Goal: Information Seeking & Learning: Check status

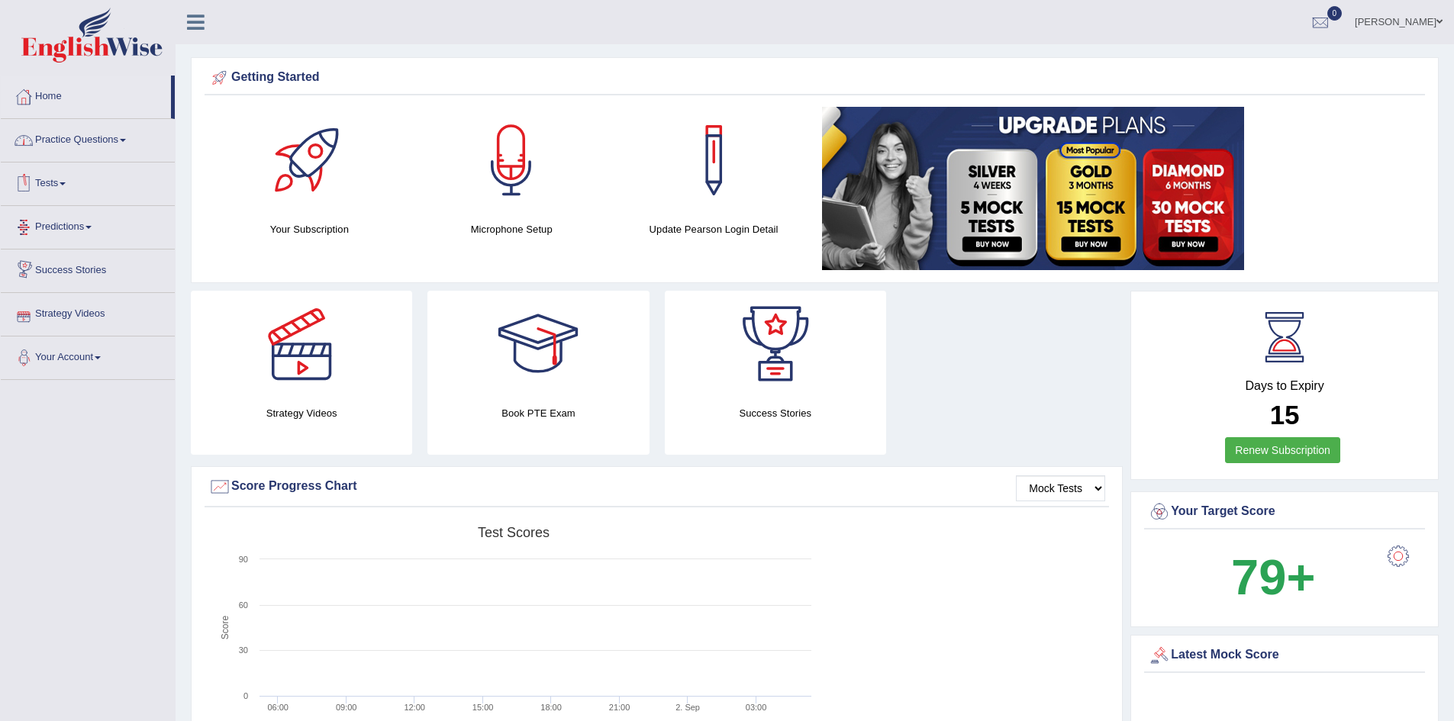
click at [99, 139] on link "Practice Questions" at bounding box center [88, 138] width 174 height 38
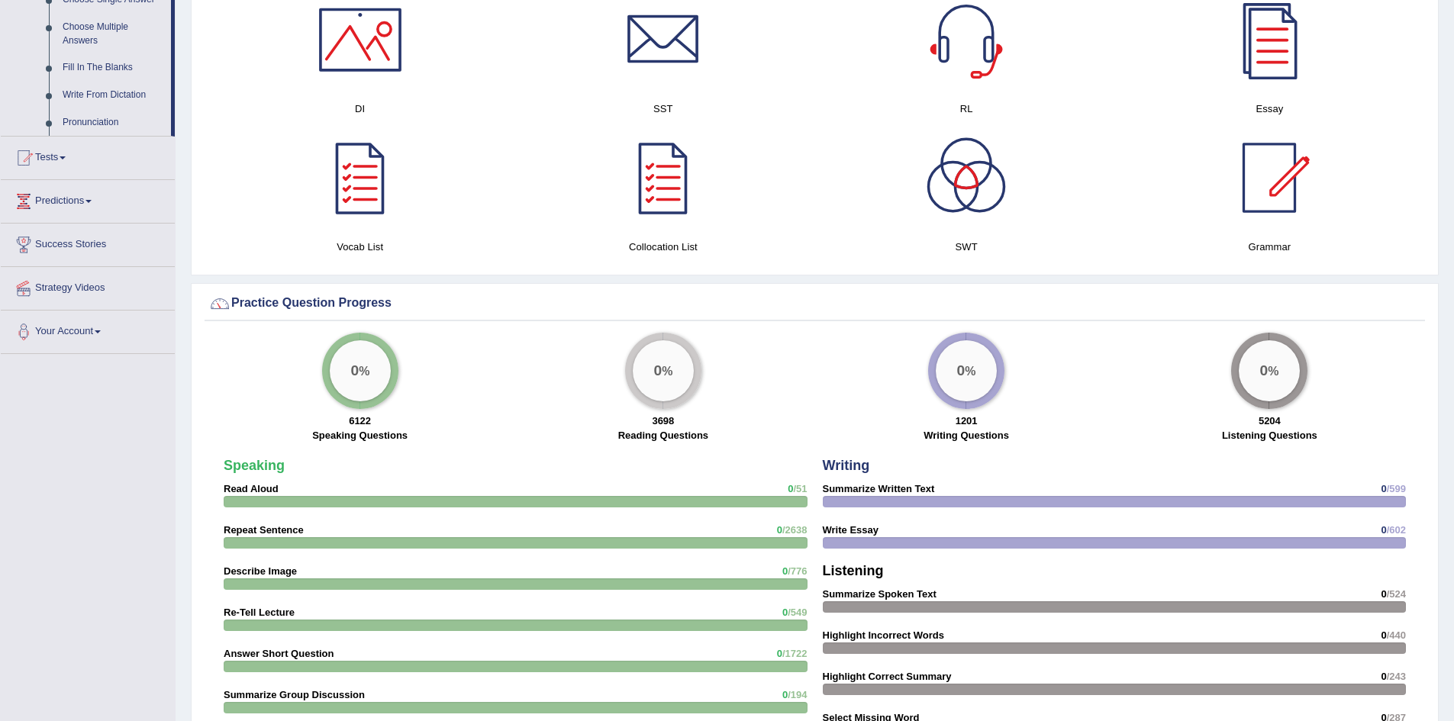
scroll to position [840, 0]
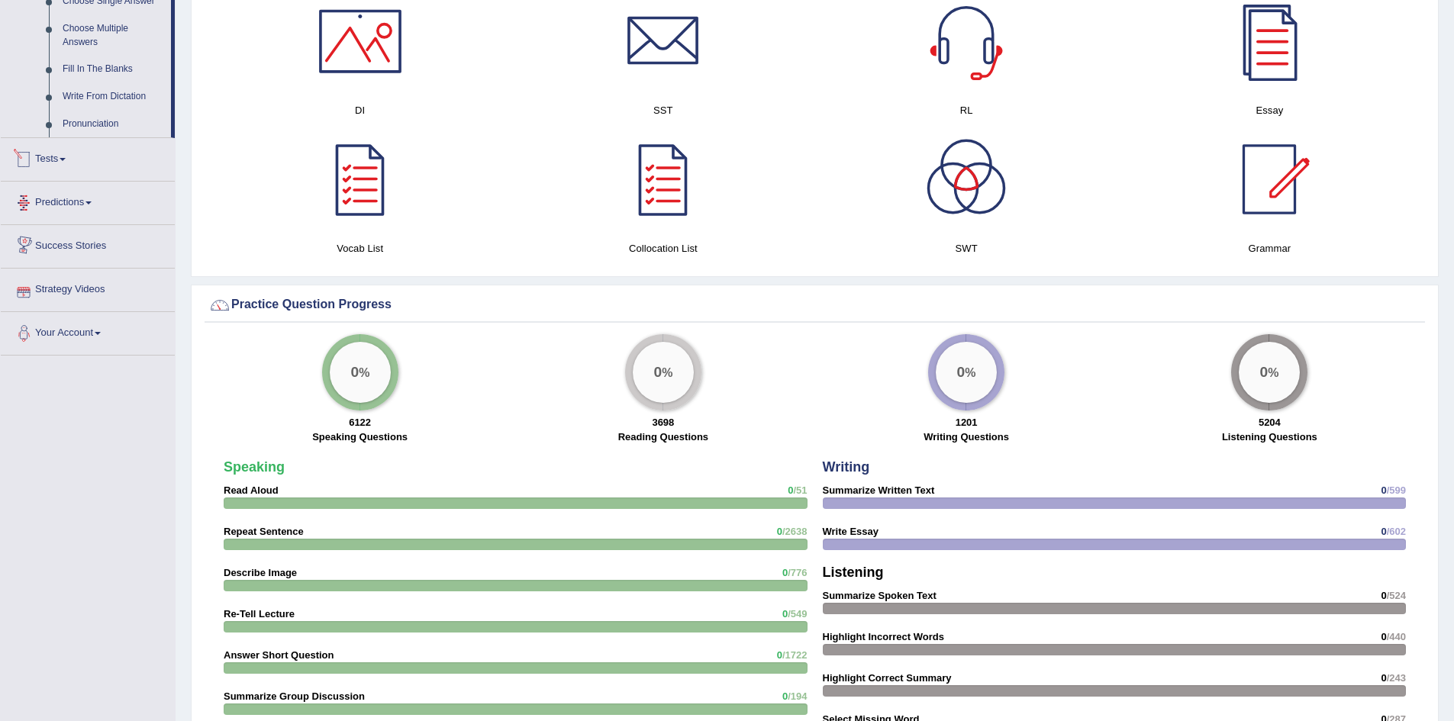
click at [71, 166] on link "Tests" at bounding box center [88, 157] width 174 height 38
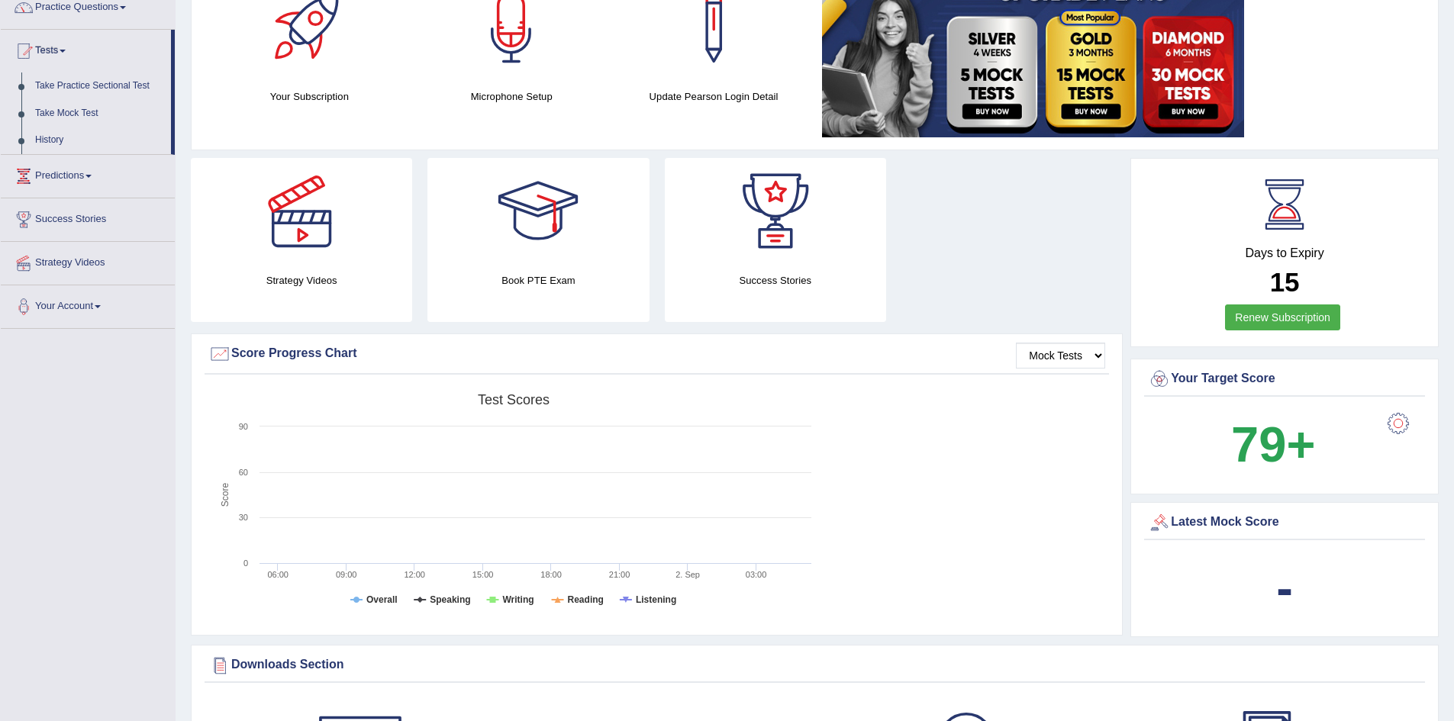
scroll to position [95, 0]
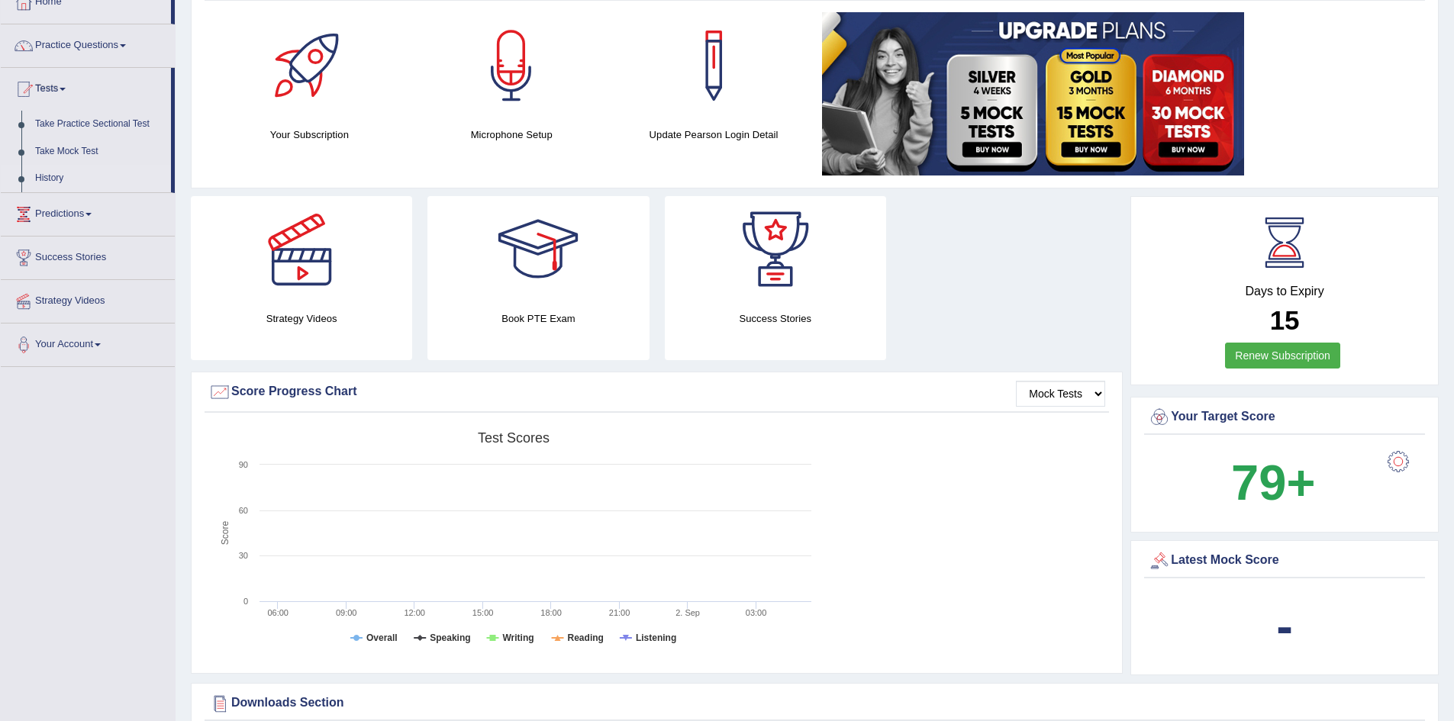
click at [41, 186] on link "History" at bounding box center [99, 178] width 143 height 27
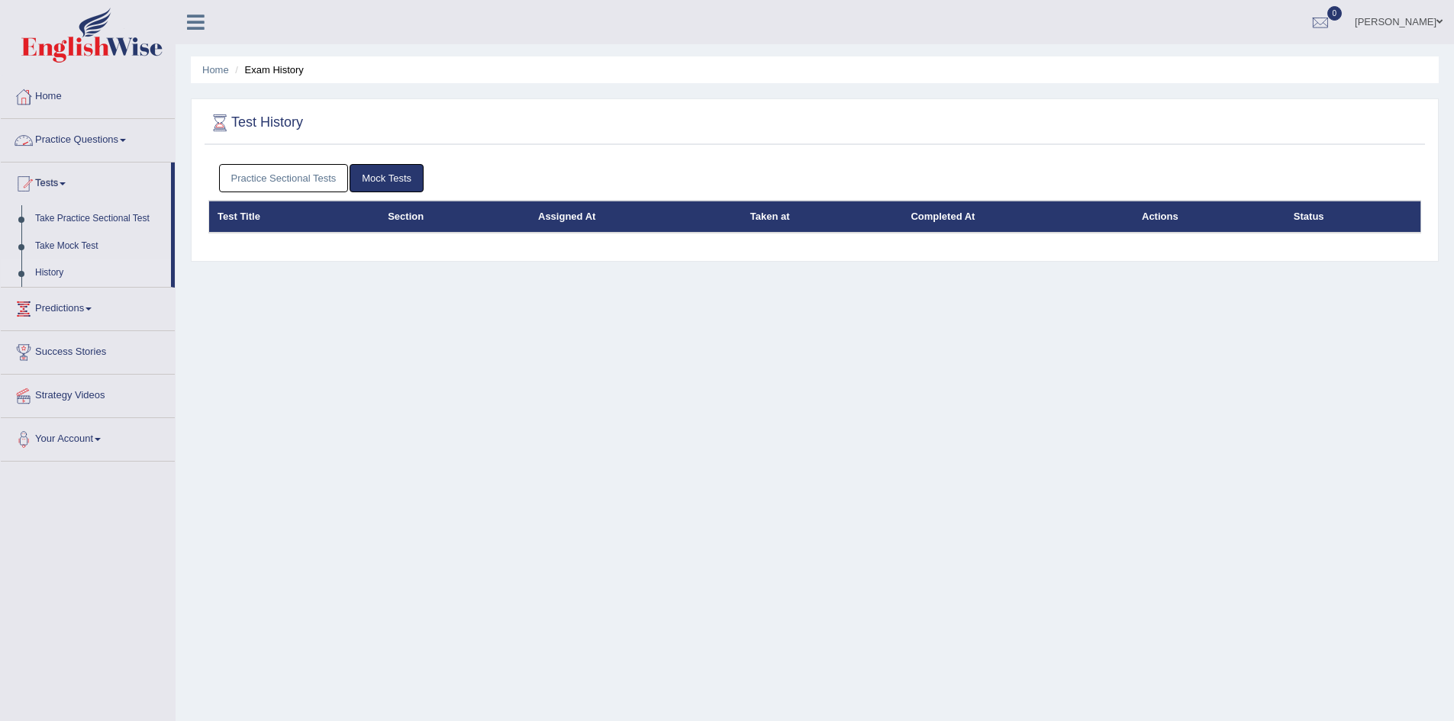
click at [333, 171] on link "Practice Sectional Tests" at bounding box center [284, 178] width 130 height 28
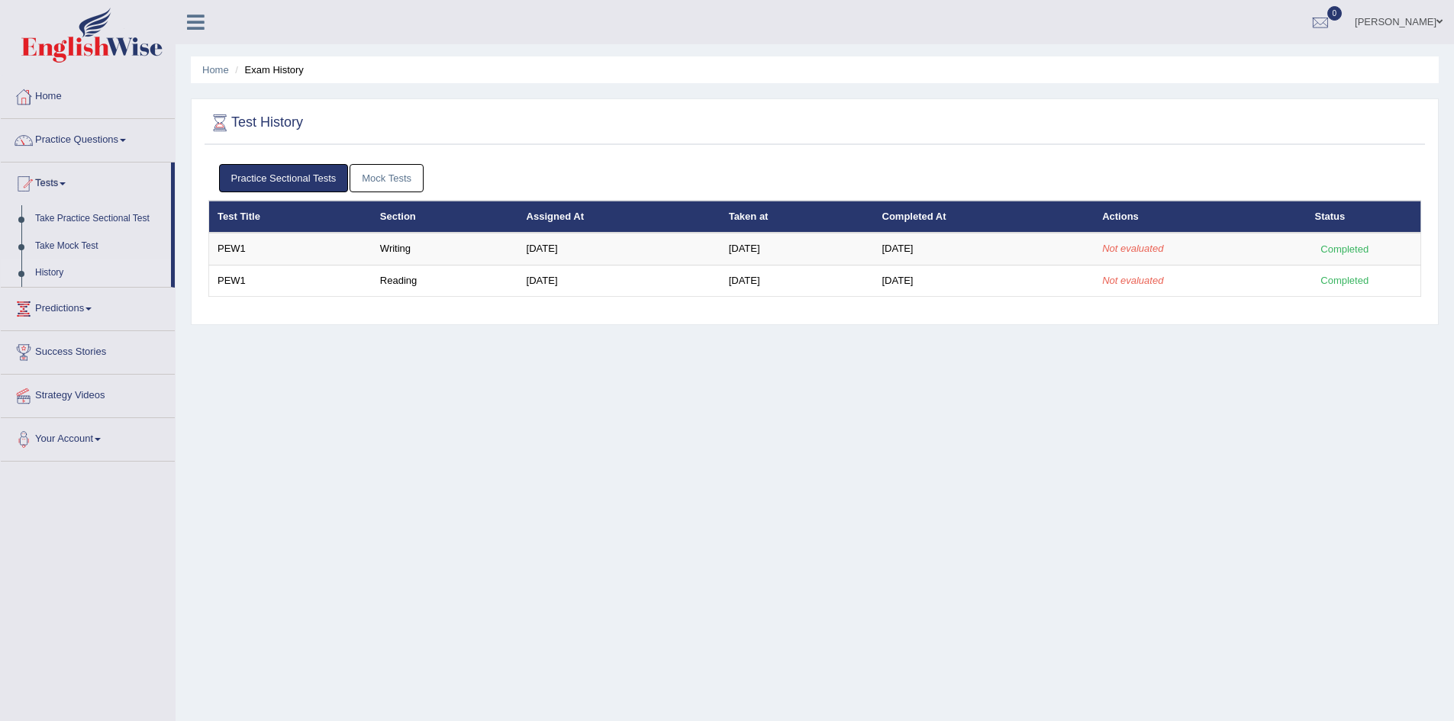
click at [896, 398] on div "Home Exam History Test History Practice Sectional Tests Mock Tests Test Title S…" at bounding box center [815, 381] width 1279 height 763
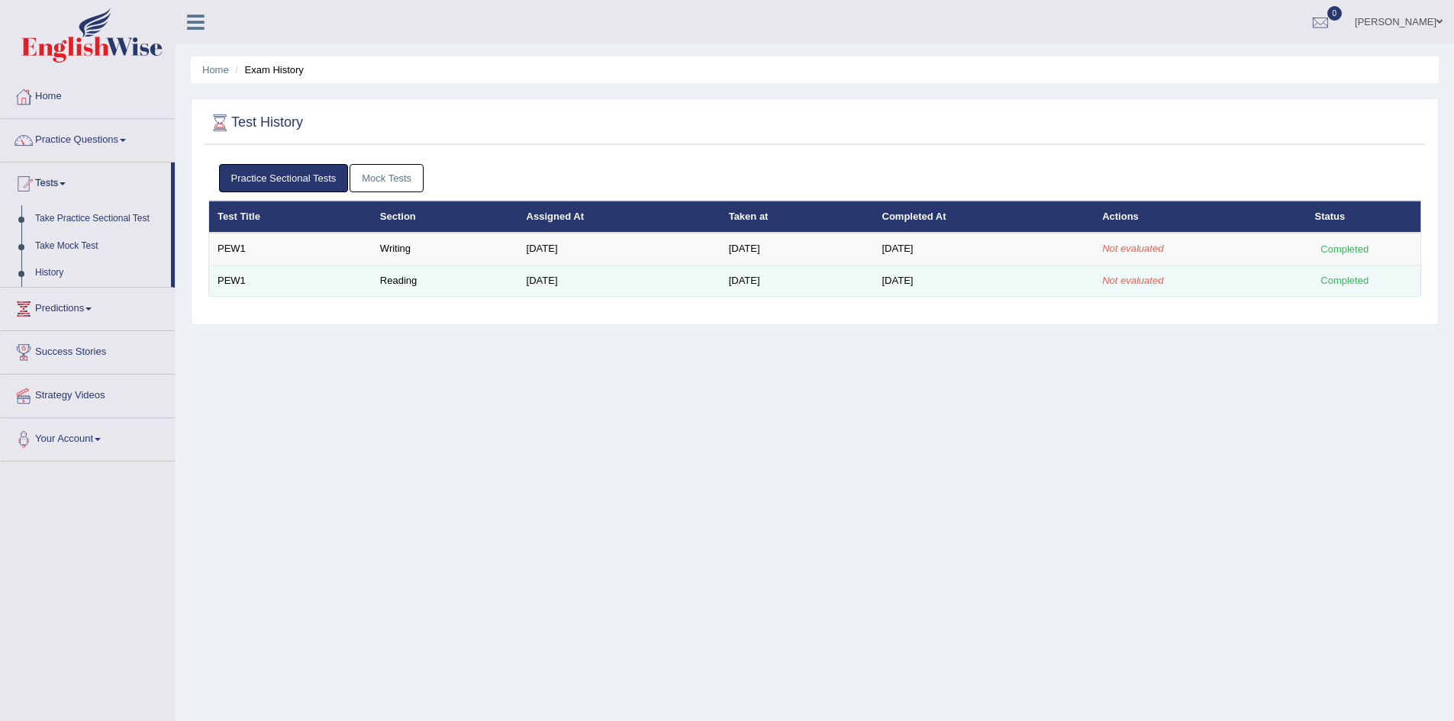
click at [959, 276] on td "Sep 2, 2025" at bounding box center [984, 281] width 221 height 32
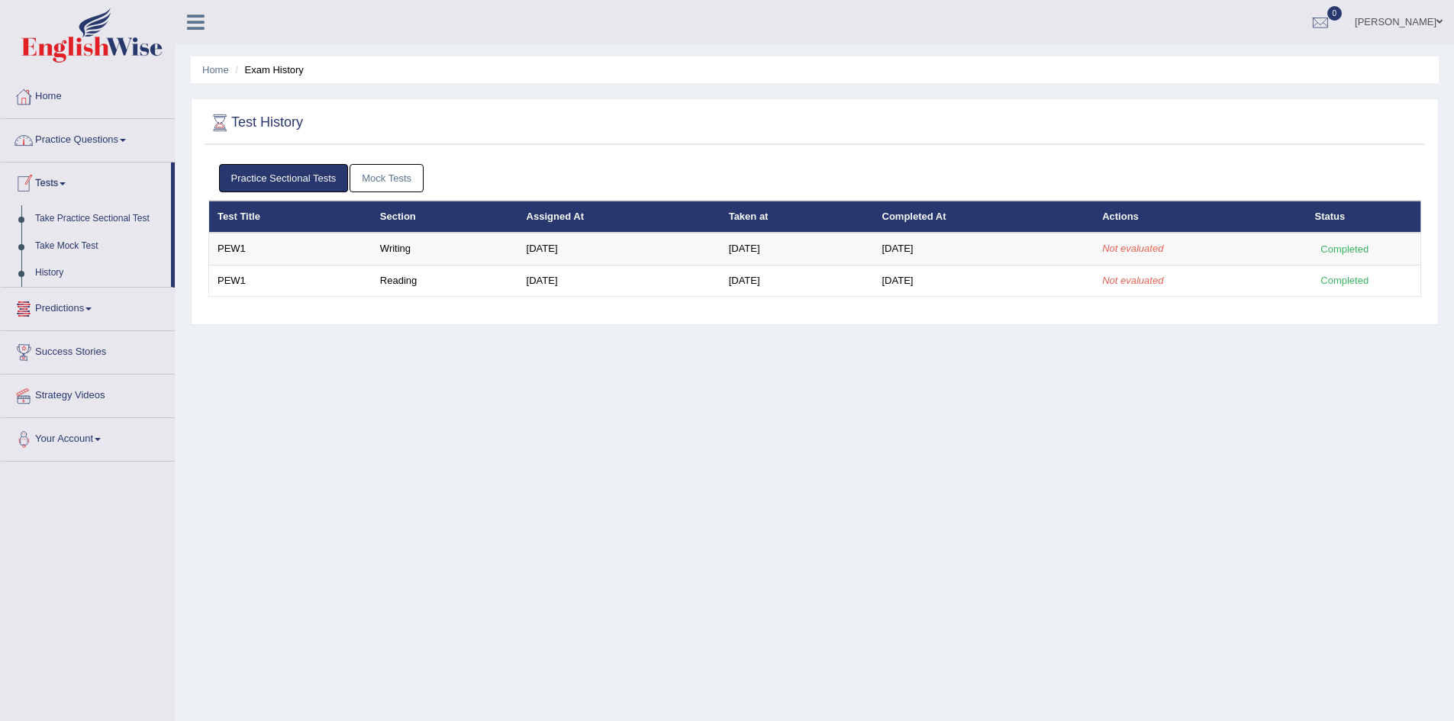
click at [62, 218] on link "Take Practice Sectional Test" at bounding box center [99, 218] width 143 height 27
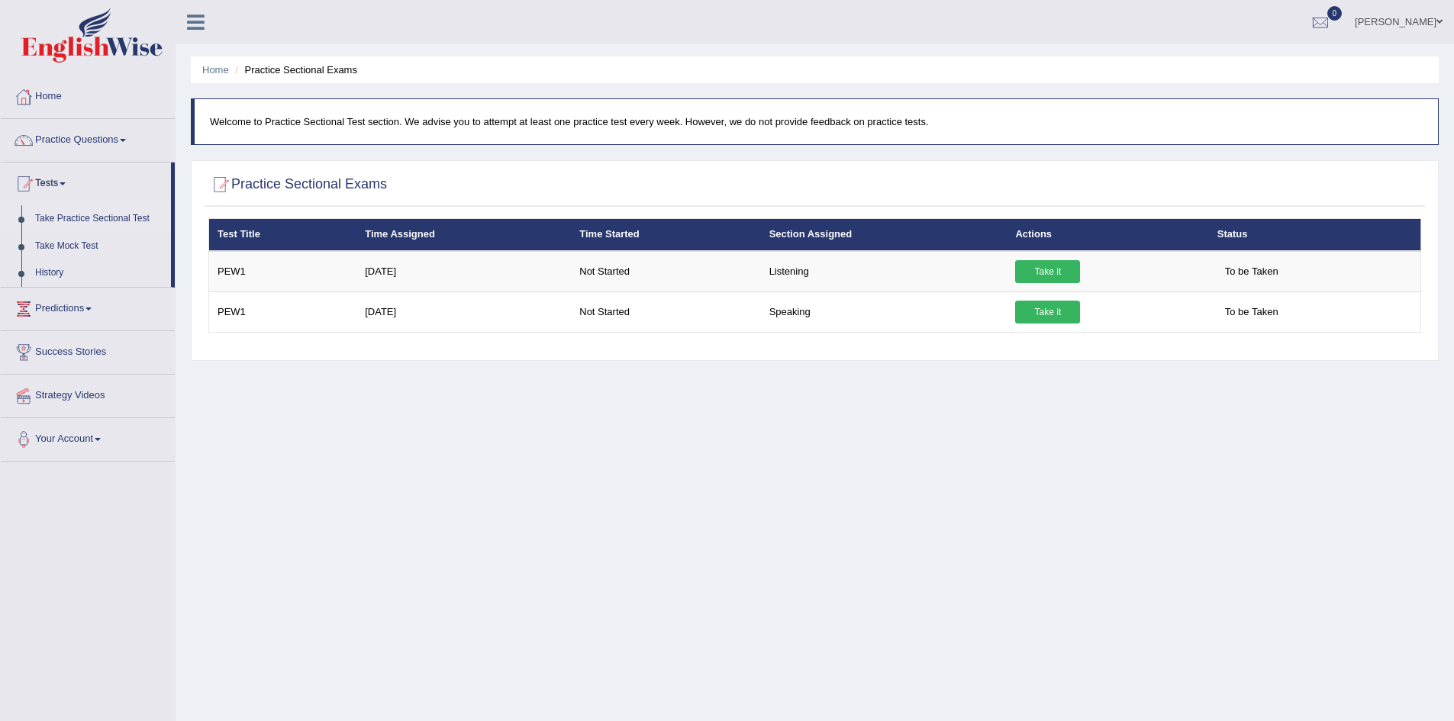
click at [1417, 25] on link "[PERSON_NAME]" at bounding box center [1399, 20] width 111 height 40
click at [1350, 388] on div "Home Practice Sectional Exams Welcome to Practice Sectional Test section. We ad…" at bounding box center [815, 381] width 1279 height 763
click at [1432, 25] on link "[PERSON_NAME]" at bounding box center [1399, 20] width 111 height 40
click at [1408, 89] on link "Access Type: Online" at bounding box center [1370, 97] width 165 height 35
click at [61, 92] on link "Home" at bounding box center [88, 95] width 174 height 38
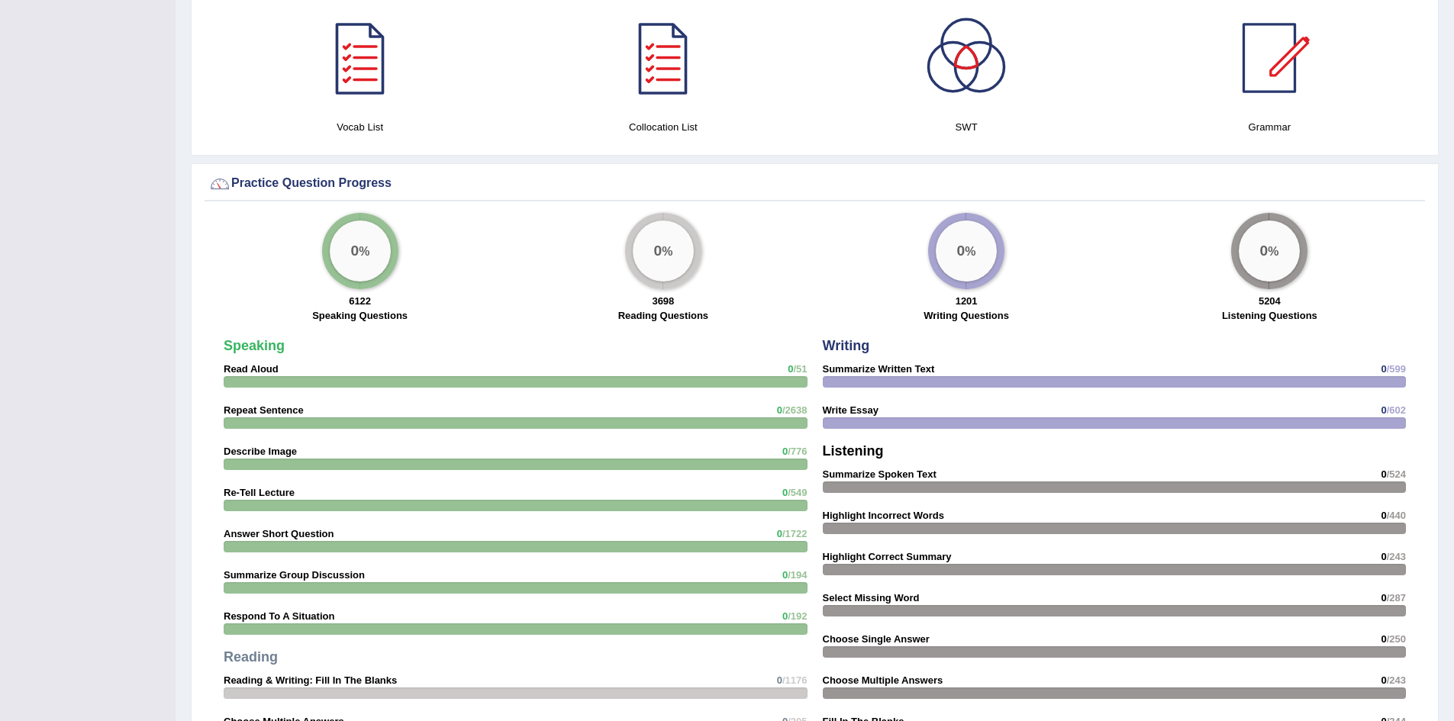
scroll to position [754, 0]
